Goal: Navigation & Orientation: Find specific page/section

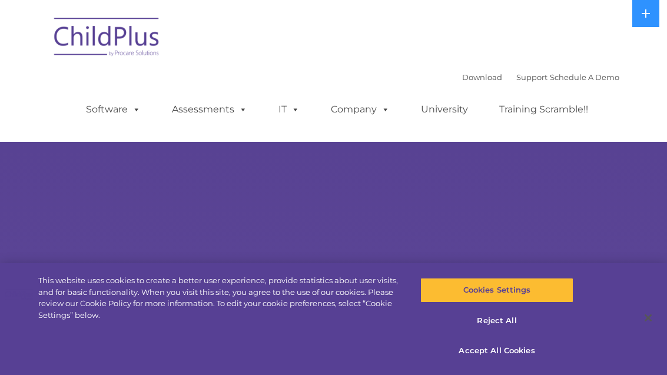
select select "MEDIUM"
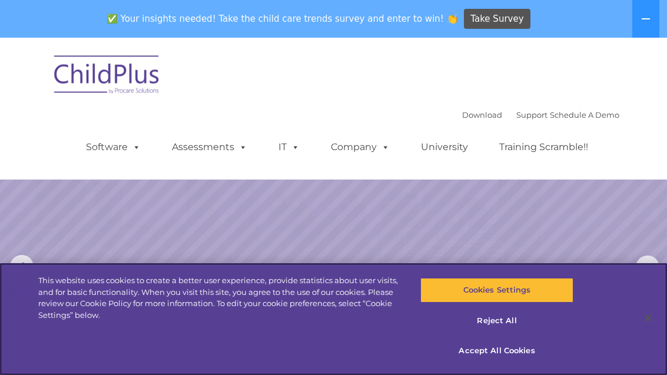
click at [507, 322] on button "Reject All" at bounding box center [497, 320] width 154 height 25
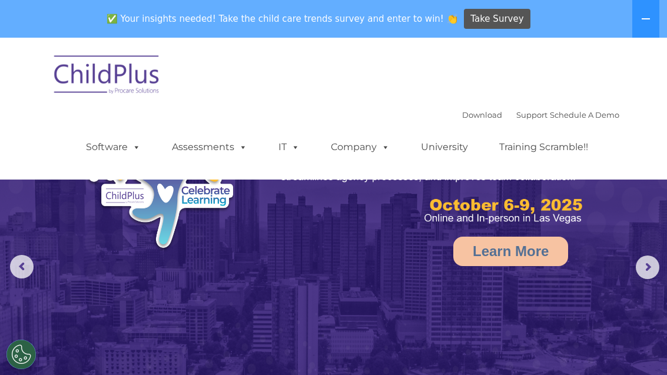
click at [69, 65] on img at bounding box center [107, 76] width 118 height 59
click at [123, 157] on link "Software" at bounding box center [113, 147] width 78 height 24
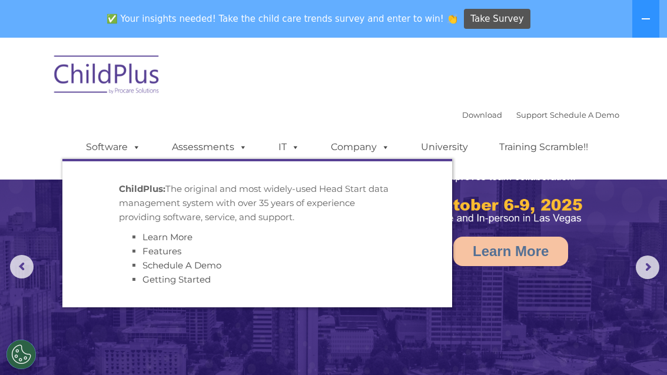
click at [117, 152] on link "Software" at bounding box center [113, 147] width 78 height 24
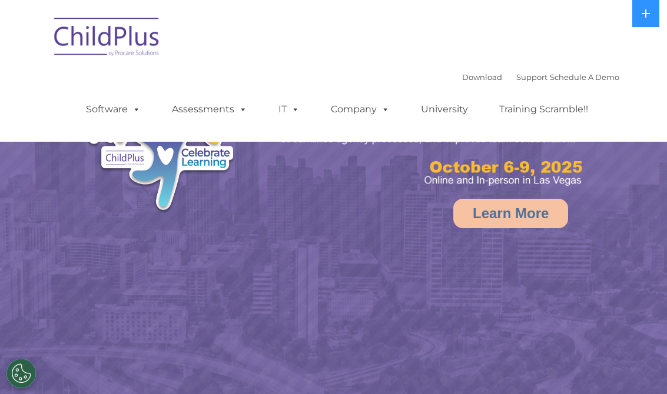
select select "MEDIUM"
